Goal: Transaction & Acquisition: Purchase product/service

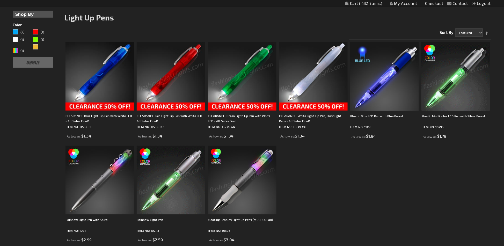
click at [381, 187] on ol "CLEARANCE: Blue Light Tip Pen with White LED - All Sales Final! ITEM NO: 11534-…" at bounding box center [277, 143] width 427 height 208
click at [351, 169] on ol "CLEARANCE: Blue Light Tip Pen with White LED - All Sales Final! ITEM NO: 11534-…" at bounding box center [277, 143] width 427 height 208
click at [409, 196] on ol "CLEARANCE: Blue Light Tip Pen with White LED - All Sales Final! ITEM NO: 11534-…" at bounding box center [277, 143] width 427 height 208
click at [390, 155] on ol "CLEARANCE: Blue Light Tip Pen with White LED - All Sales Final! ITEM NO: 11534-…" at bounding box center [277, 143] width 427 height 208
click at [379, 149] on ol "CLEARANCE: Blue Light Tip Pen with White LED - All Sales Final! ITEM NO: 11534-…" at bounding box center [277, 143] width 427 height 208
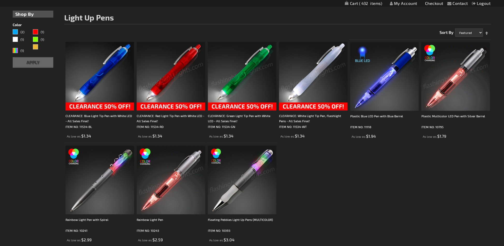
click at [401, 165] on ol "CLEARANCE: Blue Light Tip Pen with White LED - All Sales Final! ITEM NO: 11534-…" at bounding box center [277, 143] width 427 height 208
click at [398, 202] on ol "CLEARANCE: Blue Light Tip Pen with White LED - All Sales Final! ITEM NO: 11534-…" at bounding box center [277, 143] width 427 height 208
click at [378, 95] on img at bounding box center [385, 76] width 69 height 69
click at [400, 192] on ol "CLEARANCE: Blue Light Tip Pen with White LED - All Sales Final! ITEM NO: 11534-…" at bounding box center [277, 143] width 427 height 208
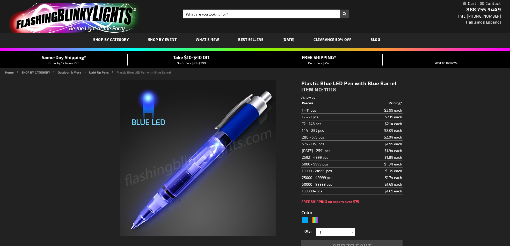
type input "5629"
